Goal: Obtain resource: Download file/media

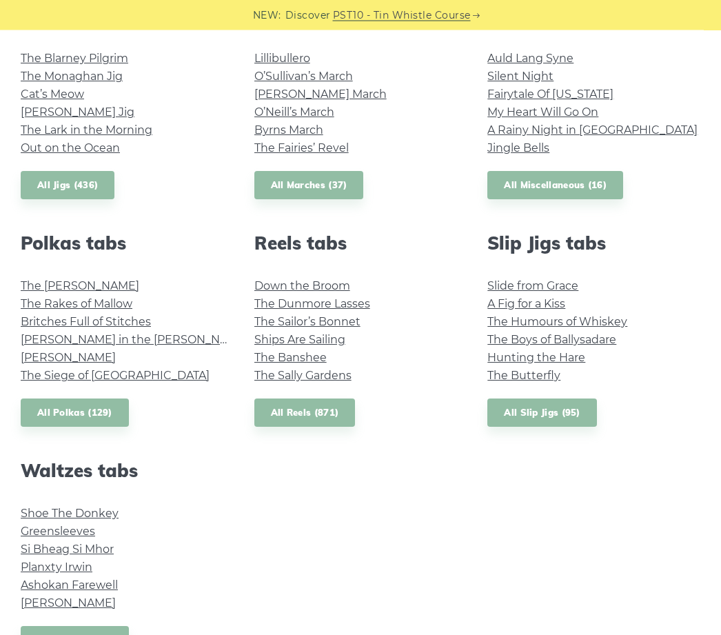
scroll to position [816, 0]
click at [550, 415] on link "All Slip Jigs (95)" at bounding box center [541, 413] width 109 height 28
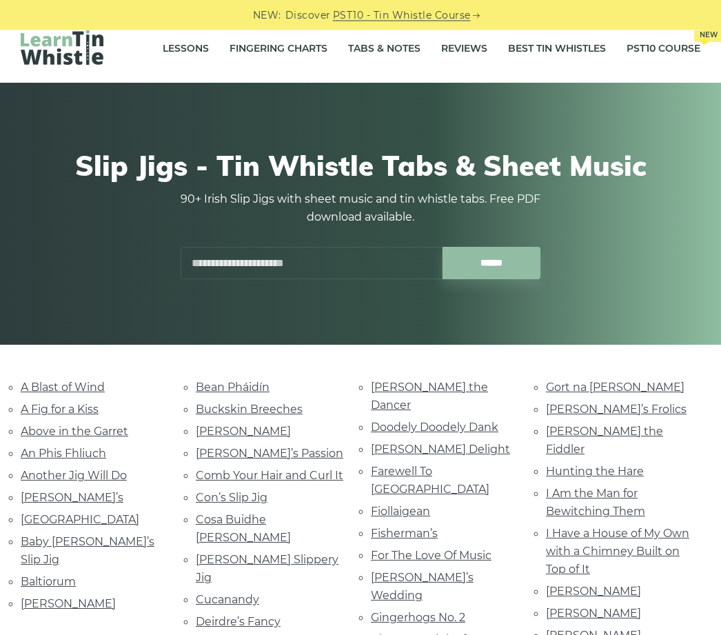
scroll to position [17, 0]
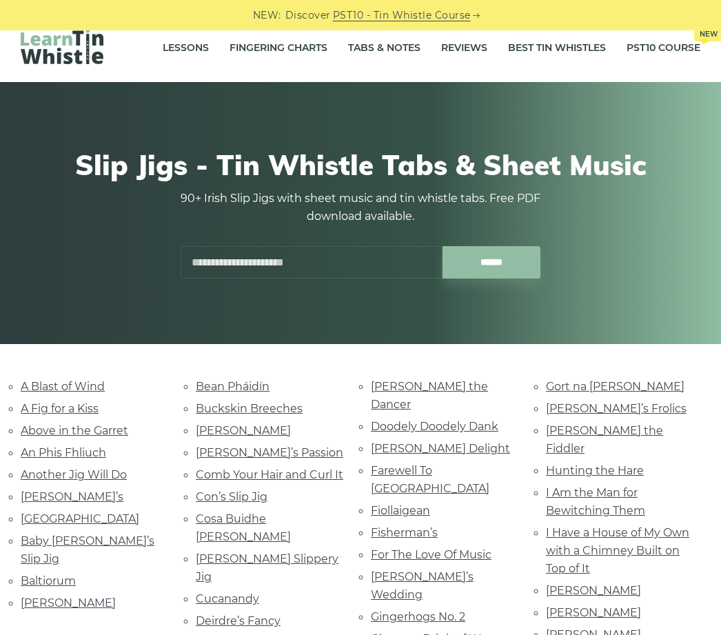
click at [90, 596] on link "[PERSON_NAME]" at bounding box center [68, 602] width 95 height 13
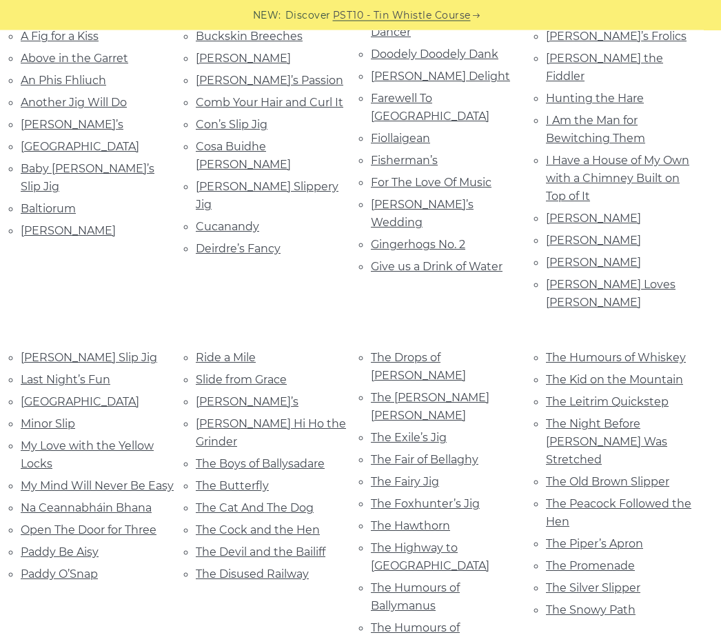
scroll to position [390, 0]
click at [256, 479] on link "The Butterfly" at bounding box center [232, 485] width 73 height 13
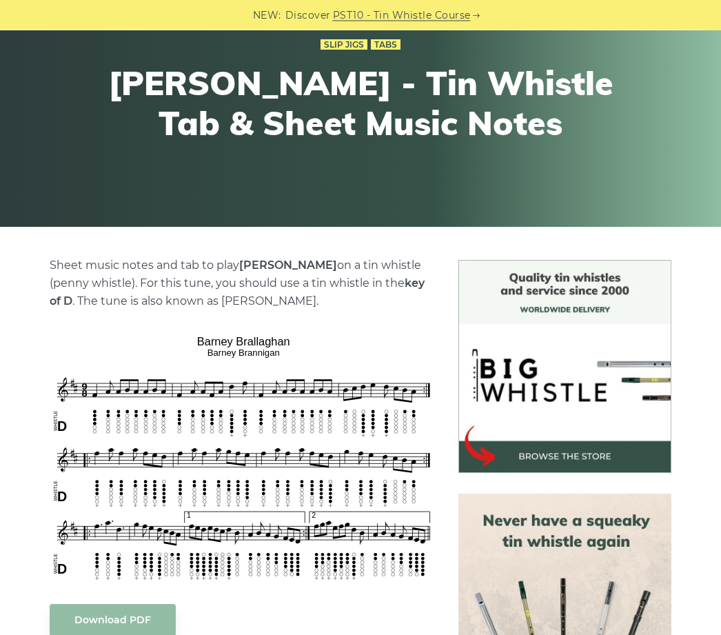
scroll to position [134, 0]
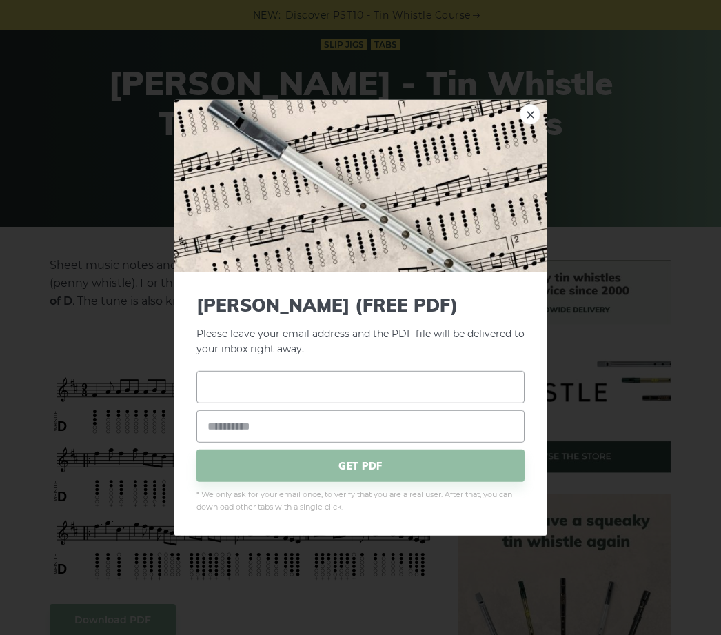
click at [221, 403] on input "text" at bounding box center [361, 387] width 328 height 32
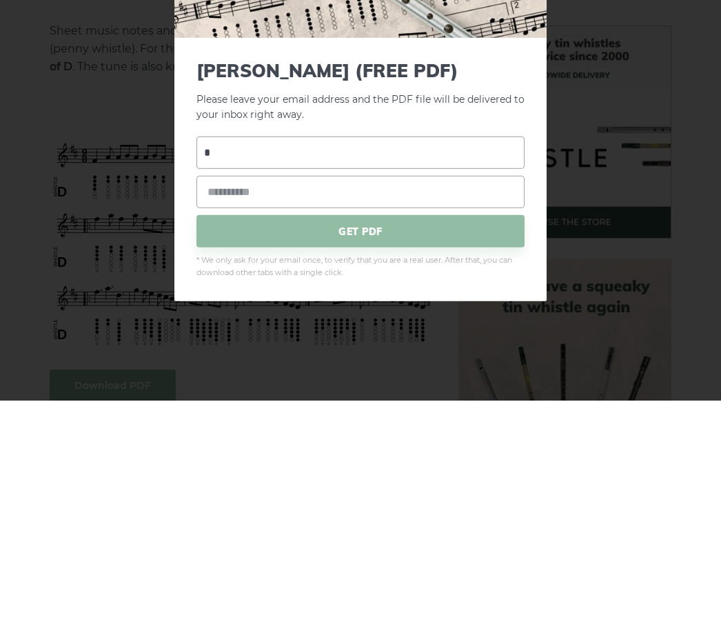
type input "**********"
click at [375, 450] on span "GET PDF" at bounding box center [361, 466] width 328 height 32
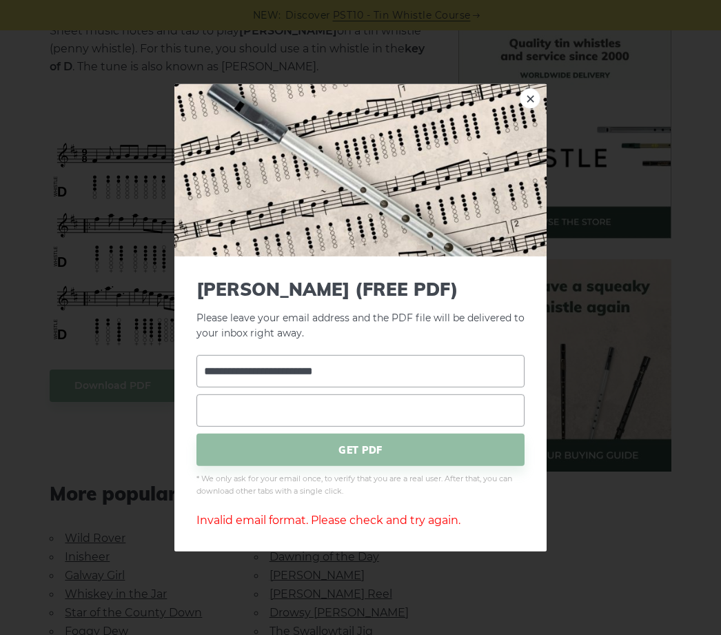
click at [221, 427] on input "email" at bounding box center [361, 410] width 328 height 32
type input "**********"
click at [374, 466] on span "GET PDF" at bounding box center [361, 450] width 328 height 32
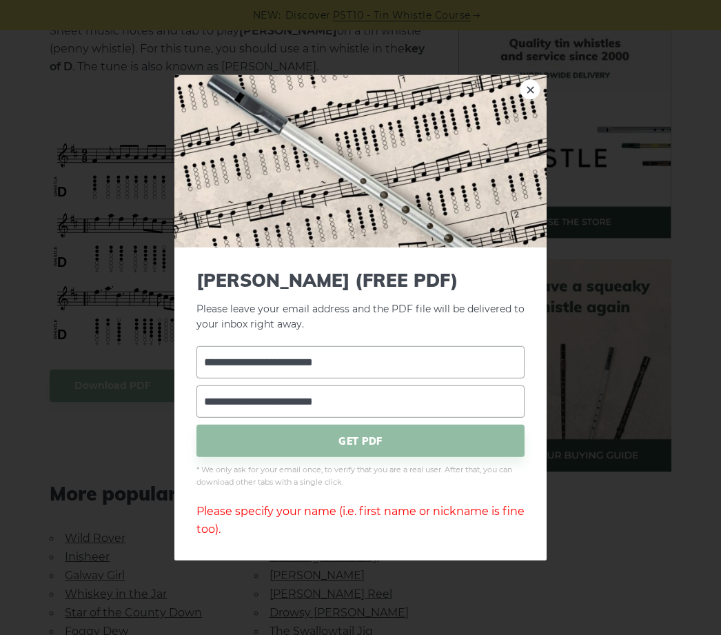
click at [414, 379] on input "**********" at bounding box center [361, 362] width 328 height 32
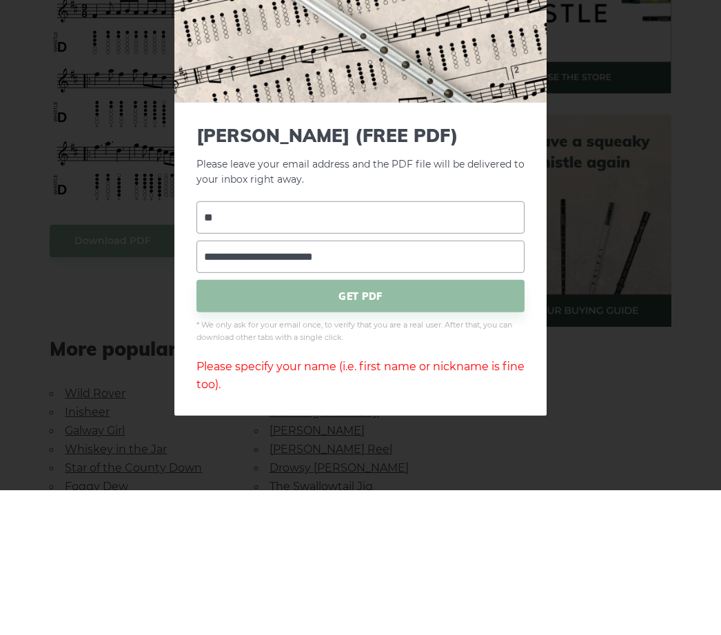
type input "*"
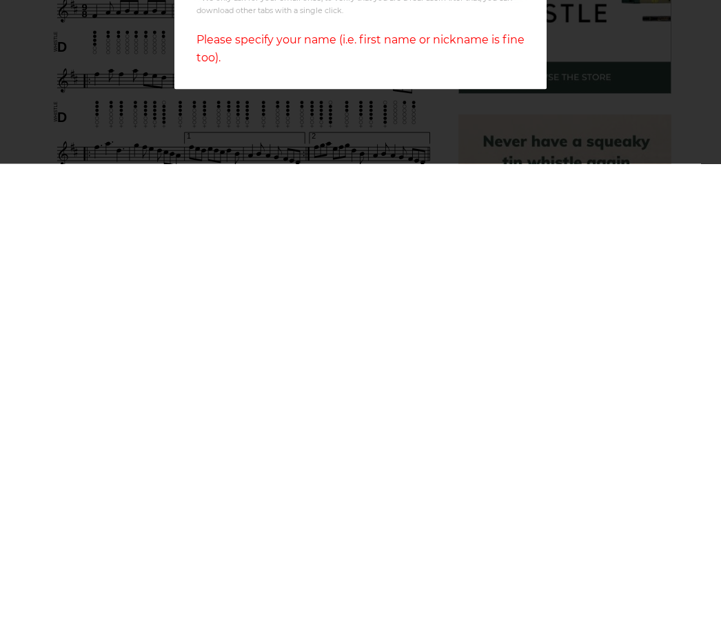
scroll to position [0, 0]
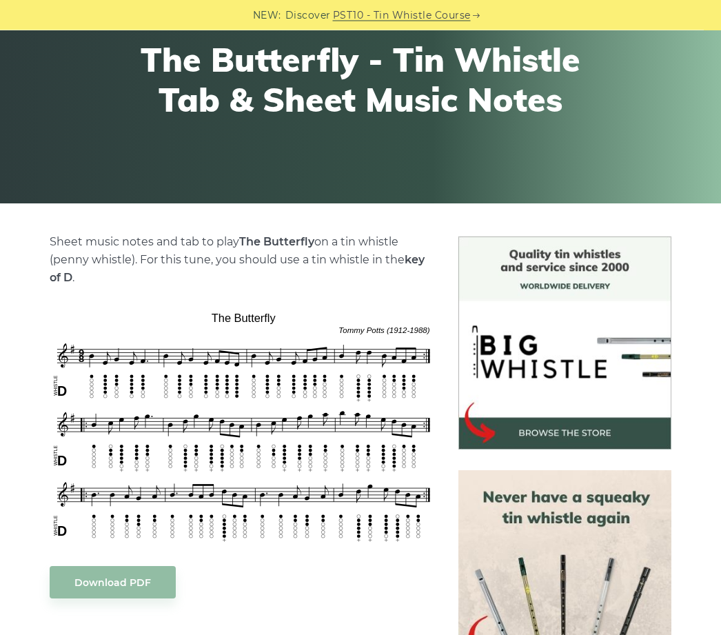
scroll to position [158, 0]
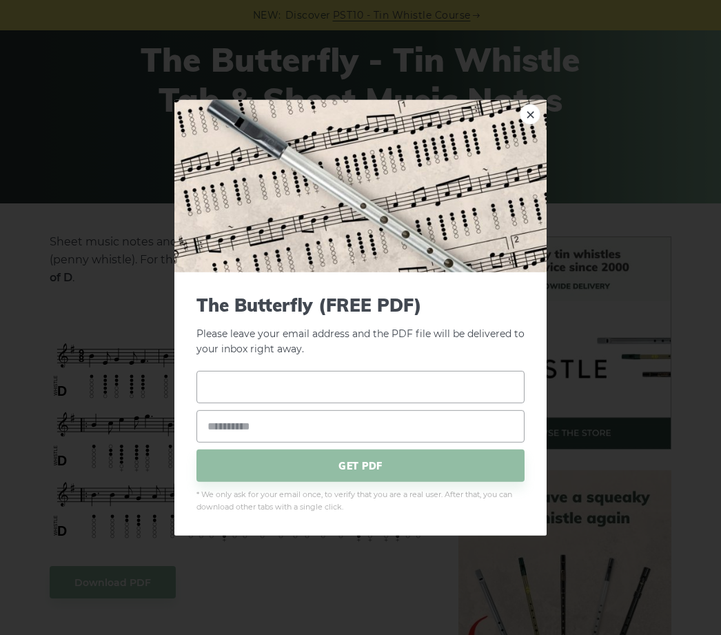
click at [257, 403] on input "text" at bounding box center [361, 387] width 328 height 32
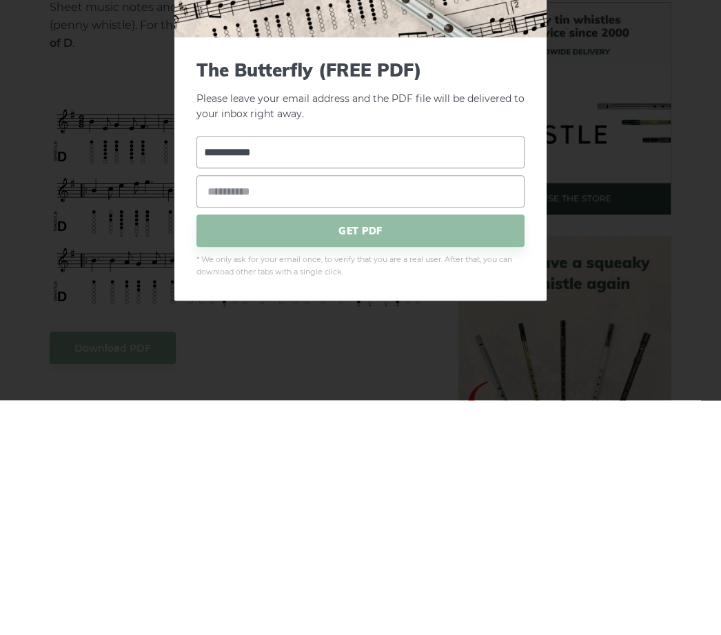
type input "**********"
click at [259, 410] on input "email" at bounding box center [361, 426] width 328 height 32
type input "**********"
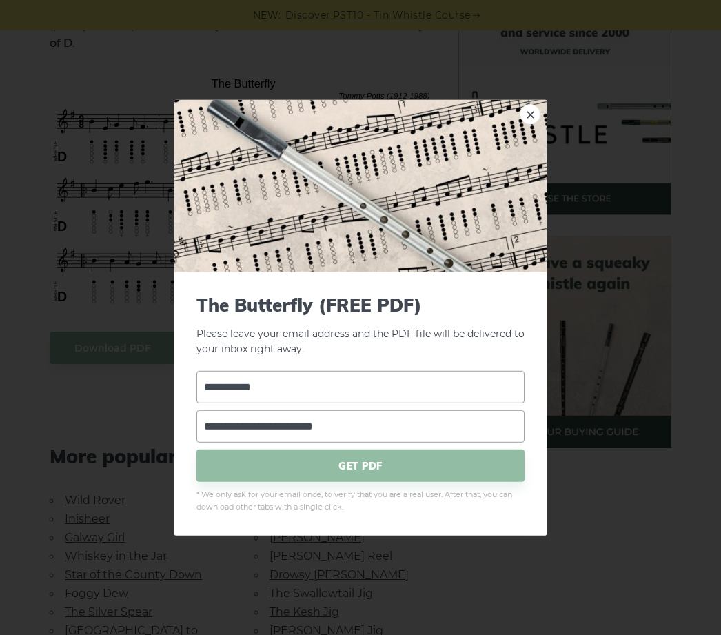
click at [387, 482] on span "GET PDF" at bounding box center [361, 466] width 328 height 32
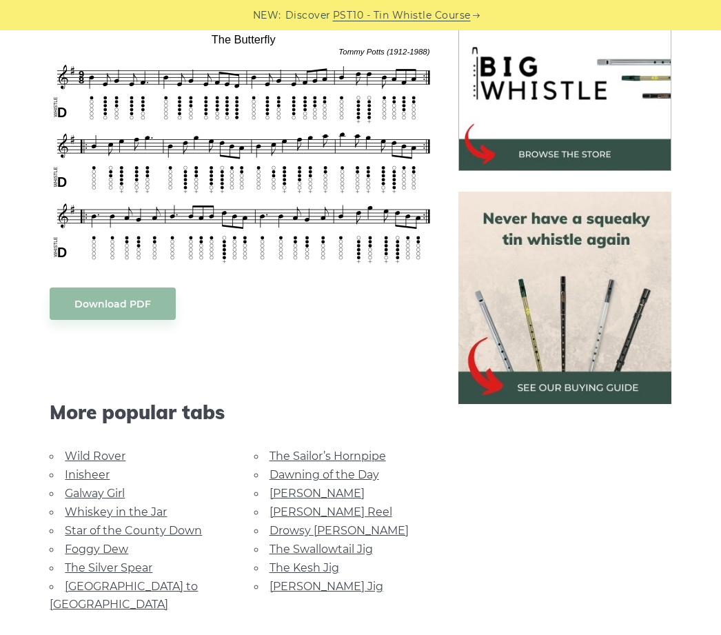
scroll to position [0, 0]
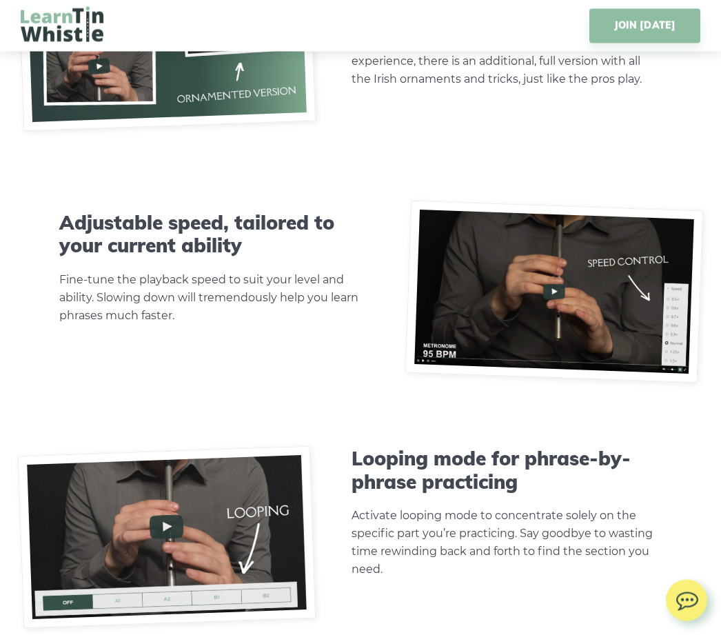
scroll to position [4001, 0]
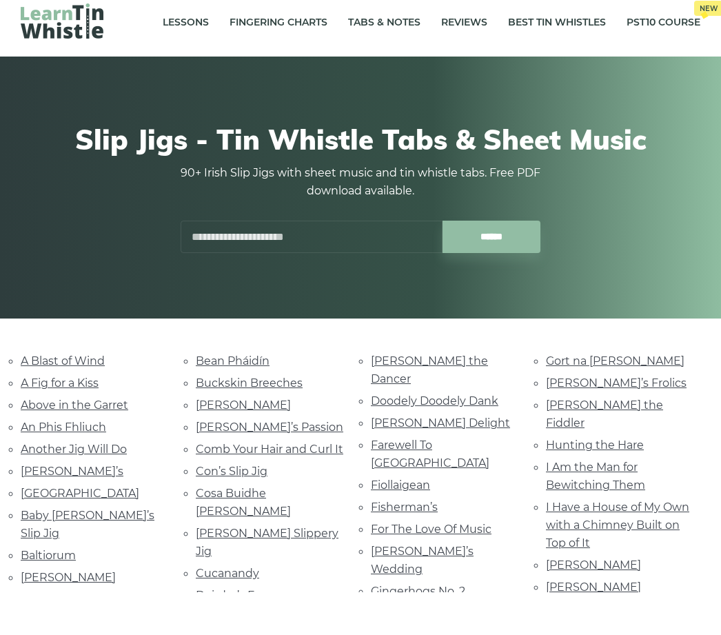
scroll to position [43, 0]
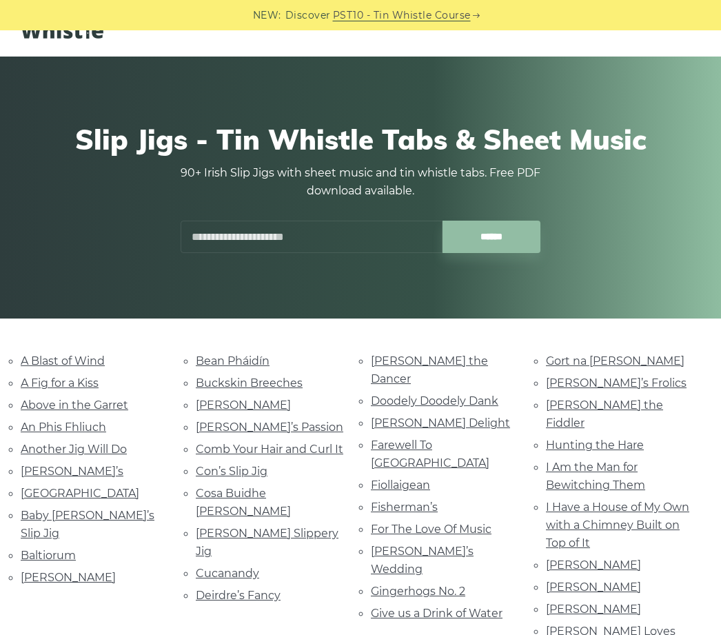
click at [80, 359] on link "A Blast of Wind" at bounding box center [63, 360] width 84 height 13
click at [252, 363] on link "Bean Pháidín" at bounding box center [233, 360] width 74 height 13
click at [485, 394] on link "Doodely Doodely Dank" at bounding box center [435, 400] width 128 height 13
click at [67, 472] on link "Aodhan’s" at bounding box center [72, 471] width 103 height 13
click at [85, 494] on link "Arra Mountains" at bounding box center [80, 493] width 119 height 13
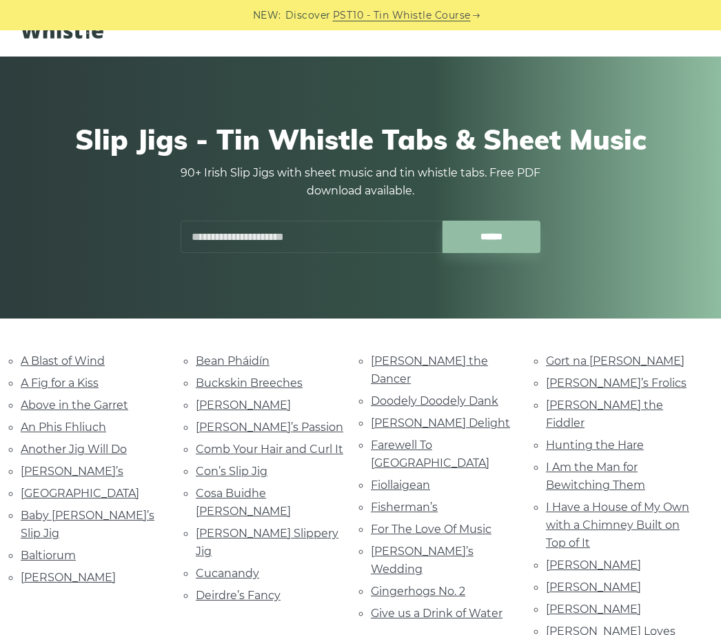
click at [485, 523] on link "For The Love Of Music" at bounding box center [431, 529] width 121 height 13
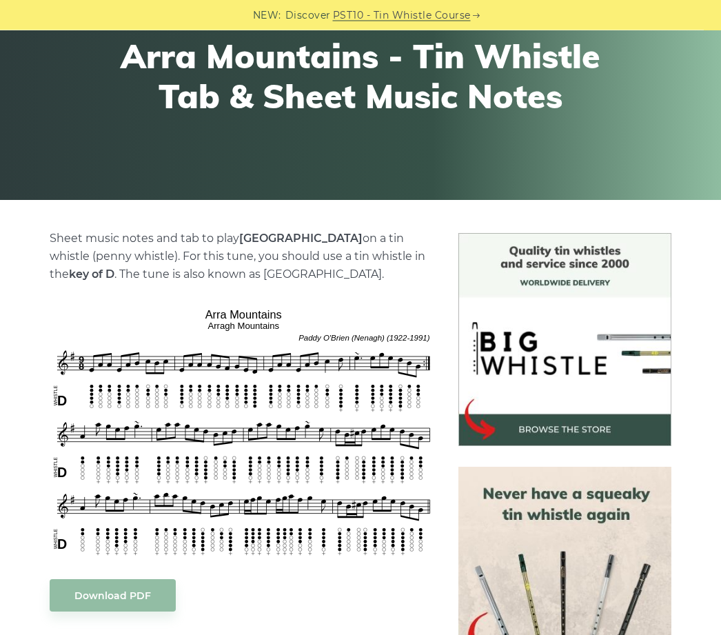
scroll to position [161, 0]
click at [129, 597] on link "Download PDF" at bounding box center [113, 595] width 126 height 32
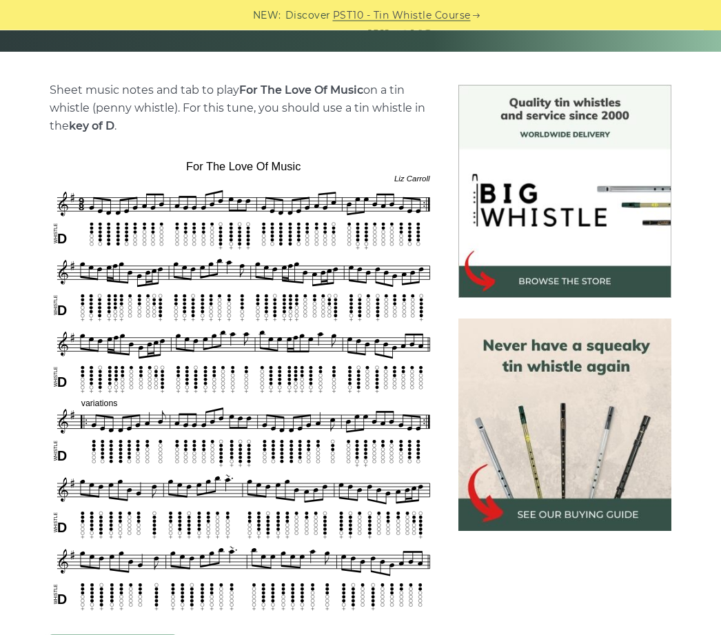
scroll to position [310, 0]
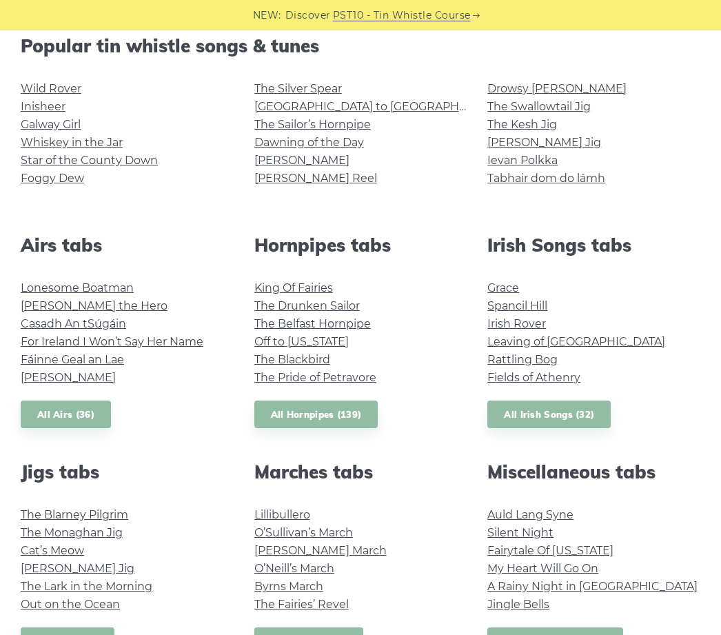
scroll to position [358, 0]
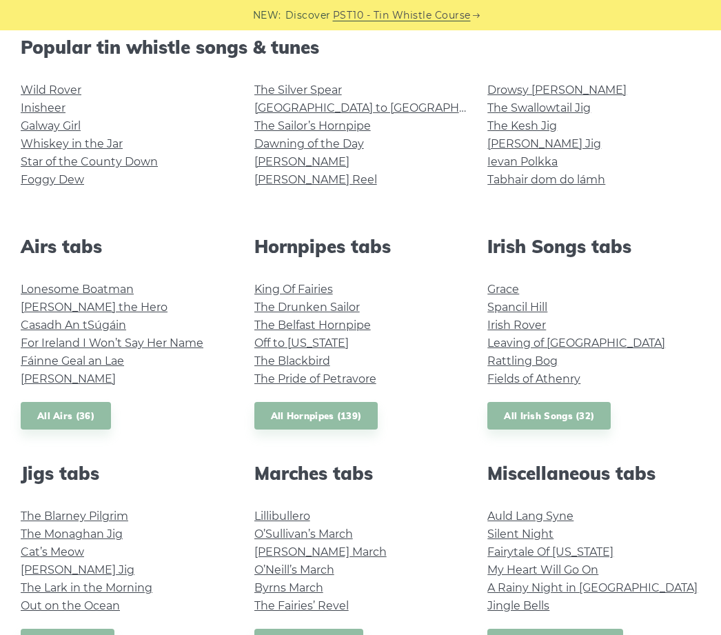
click at [342, 146] on link "Dawning of the Day" at bounding box center [309, 143] width 110 height 13
click at [327, 125] on link "The Sailor’s Hornpipe" at bounding box center [312, 125] width 117 height 13
click at [584, 185] on link "Tabhair dom do lámh" at bounding box center [546, 179] width 118 height 13
click at [177, 347] on link "For Ireland I Won’t Say Her Name" at bounding box center [112, 342] width 183 height 13
click at [110, 365] on link "Fáinne Geal an Lae" at bounding box center [72, 360] width 103 height 13
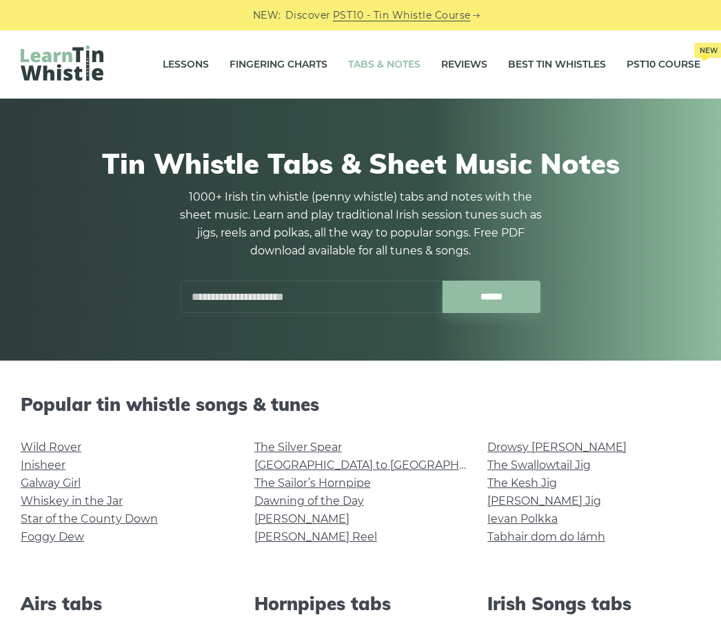
scroll to position [0, 0]
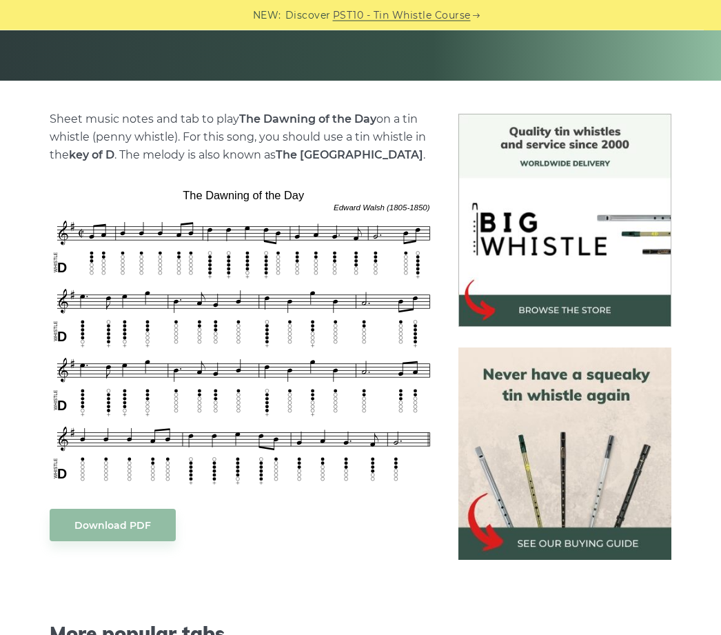
scroll to position [281, 0]
click at [130, 527] on link "Download PDF" at bounding box center [113, 525] width 126 height 32
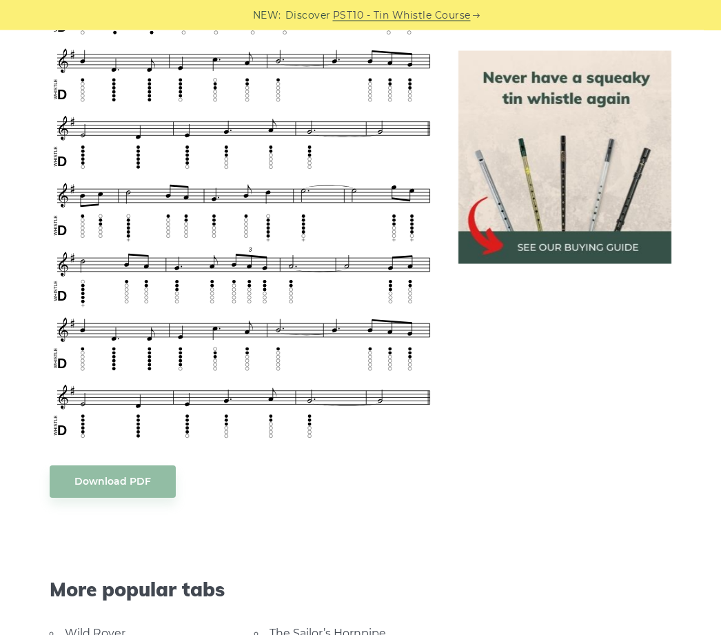
scroll to position [616, 0]
click at [129, 485] on link "Download PDF" at bounding box center [113, 481] width 126 height 32
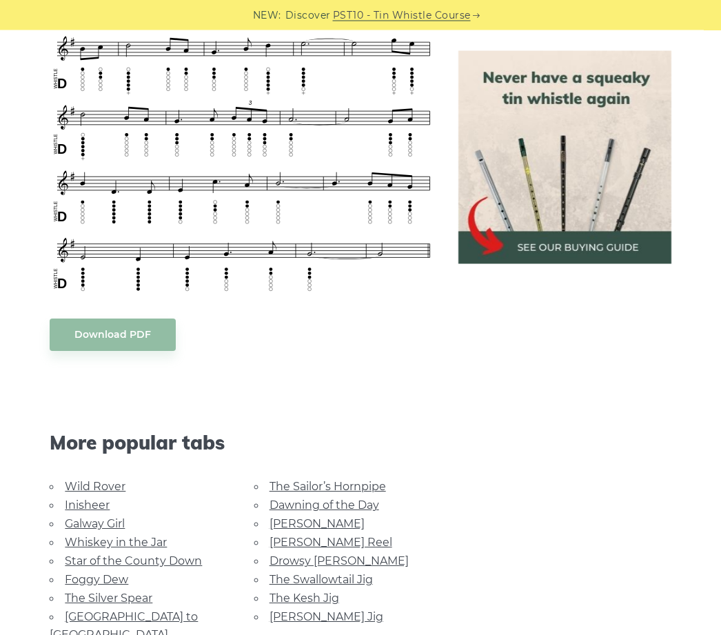
scroll to position [763, 0]
click at [292, 527] on link "[PERSON_NAME]" at bounding box center [317, 523] width 95 height 13
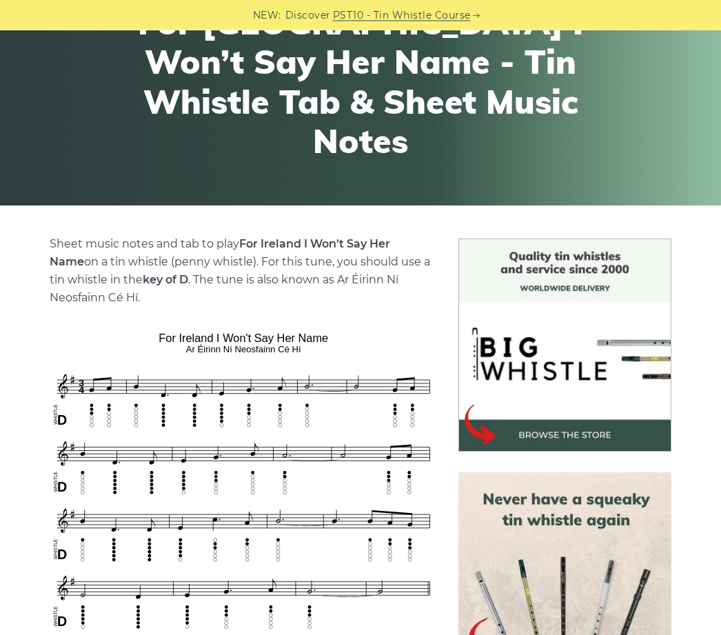
scroll to position [136, 0]
